Goal: Find specific page/section: Find specific page/section

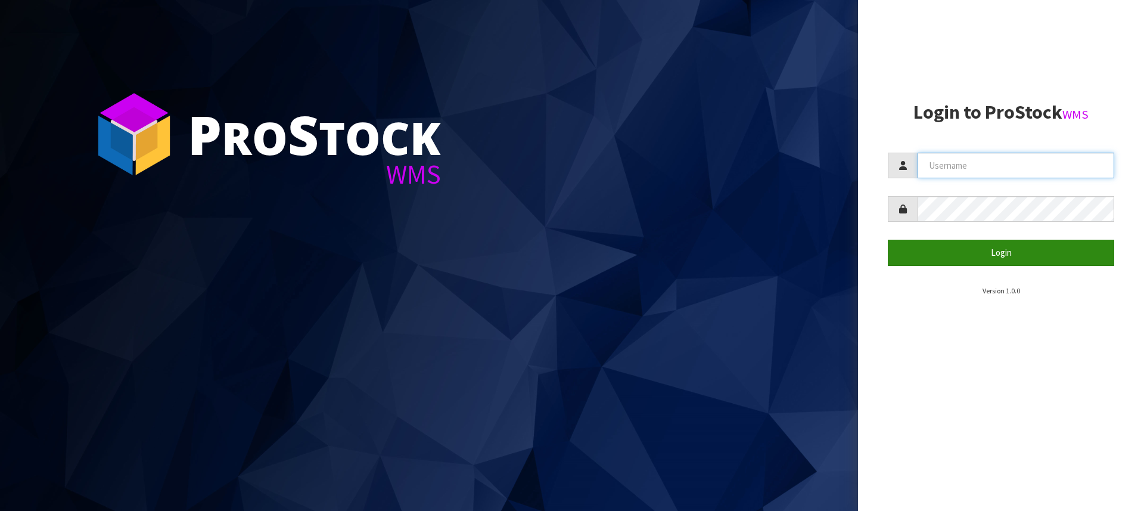
type input "[PERSON_NAME][EMAIL_ADDRESS][DOMAIN_NAME]"
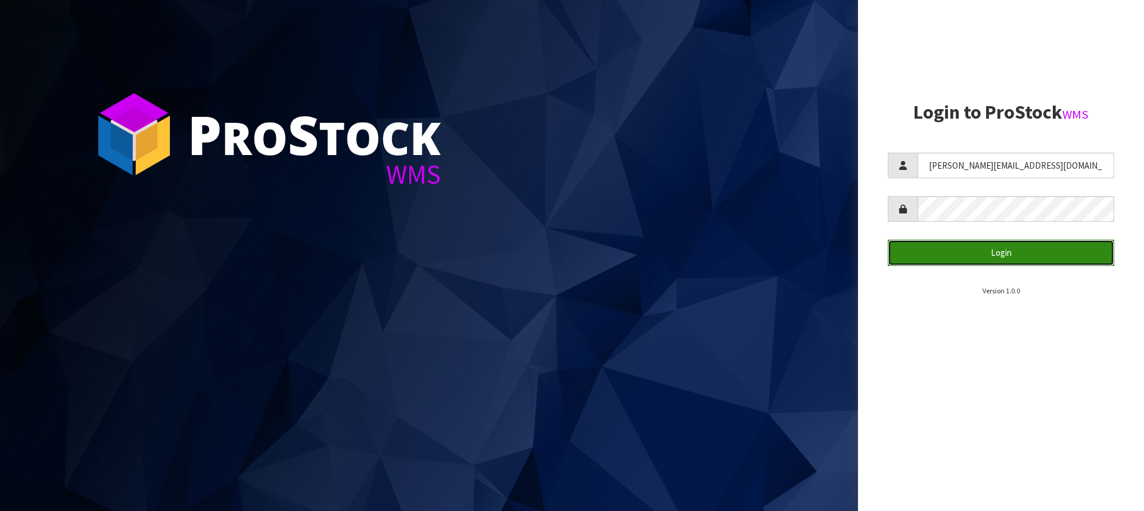
click at [997, 252] on button "Login" at bounding box center [1001, 253] width 226 height 26
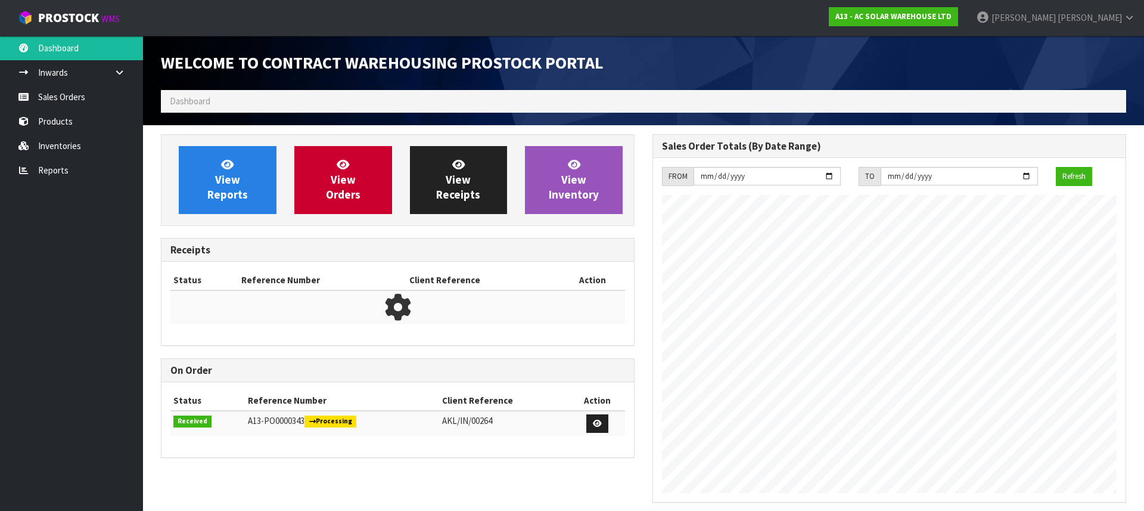
scroll to position [700, 492]
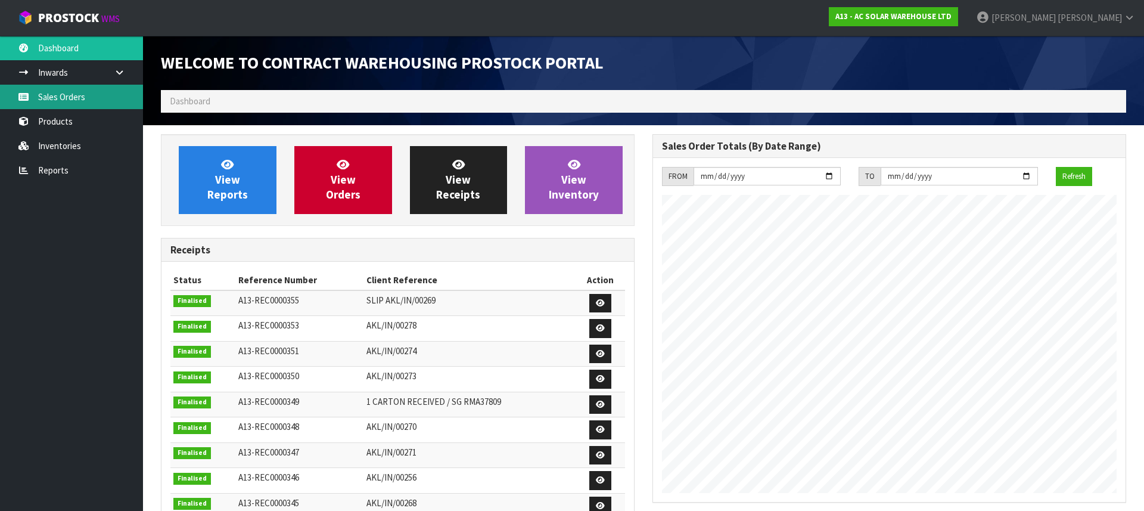
click at [86, 100] on link "Sales Orders" at bounding box center [71, 97] width 143 height 24
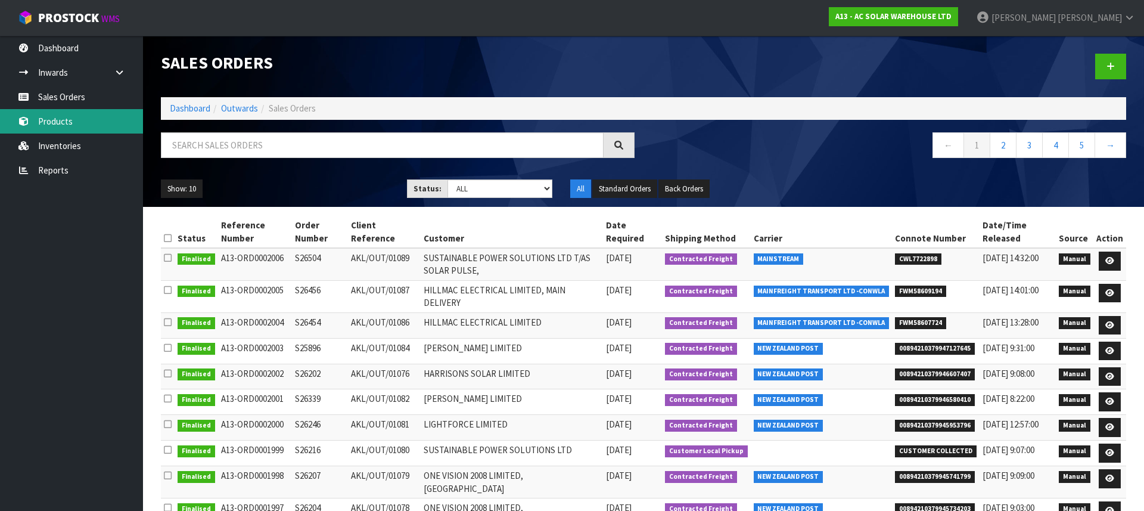
click at [73, 119] on link "Products" at bounding box center [71, 121] width 143 height 24
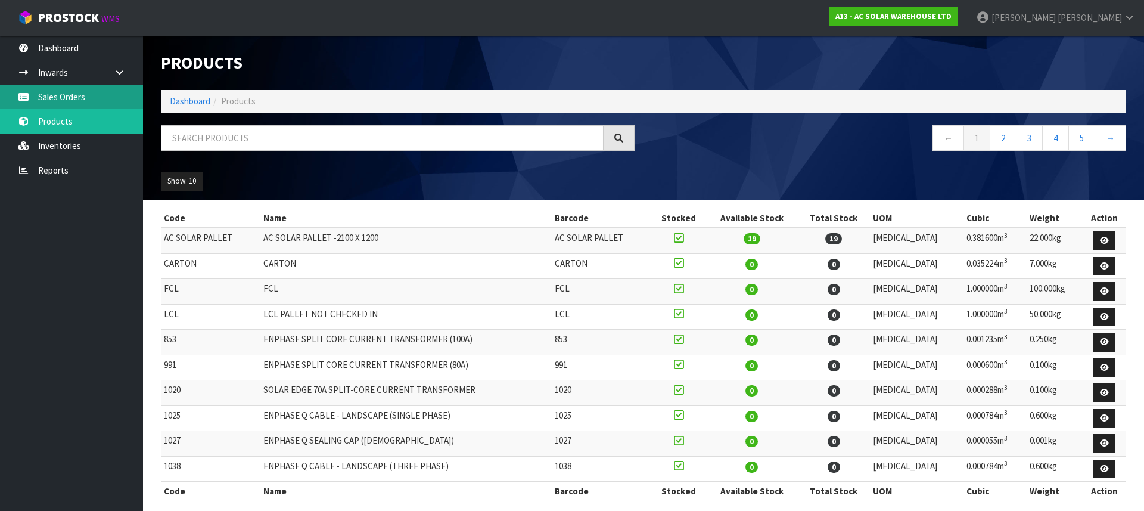
click at [68, 92] on link "Sales Orders" at bounding box center [71, 97] width 143 height 24
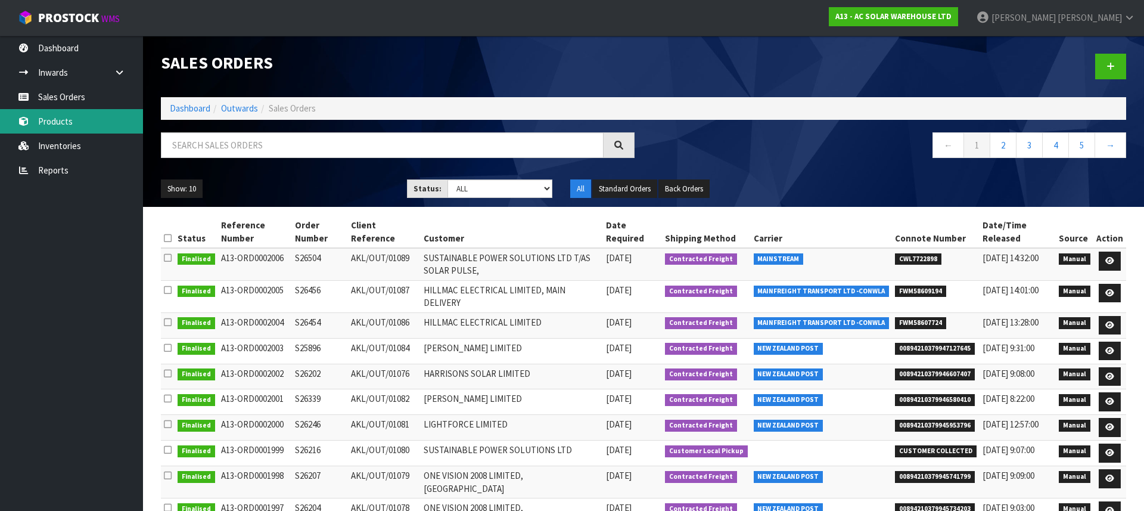
click at [51, 128] on link "Products" at bounding box center [71, 121] width 143 height 24
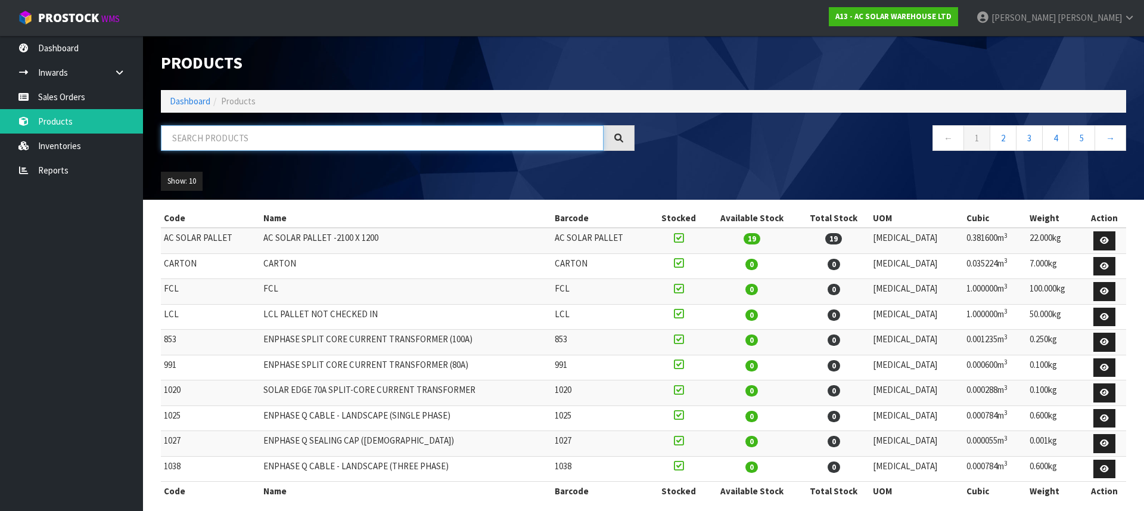
click at [194, 140] on input "text" at bounding box center [382, 138] width 443 height 26
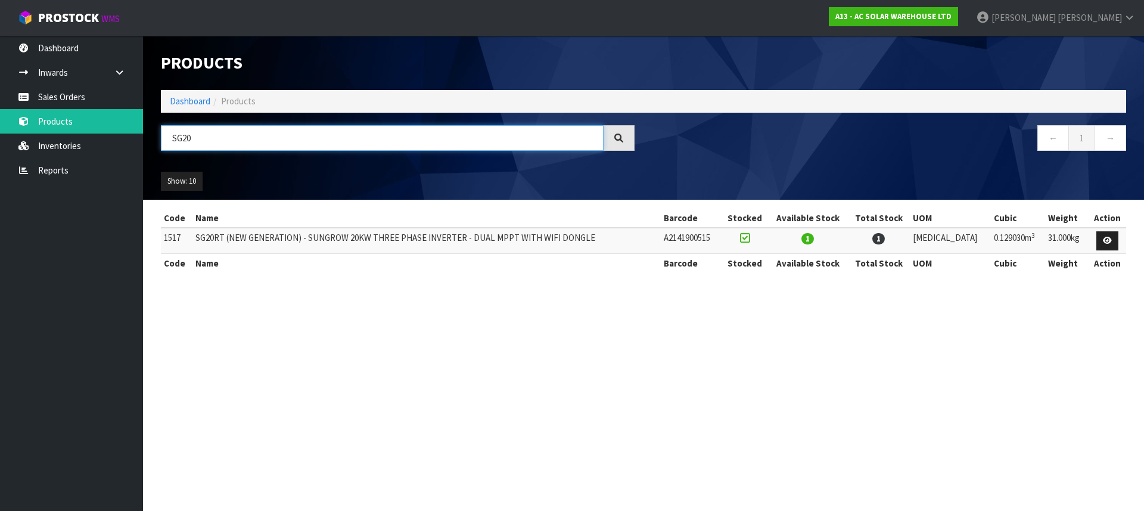
type input "SG20"
